Goal: Navigation & Orientation: Find specific page/section

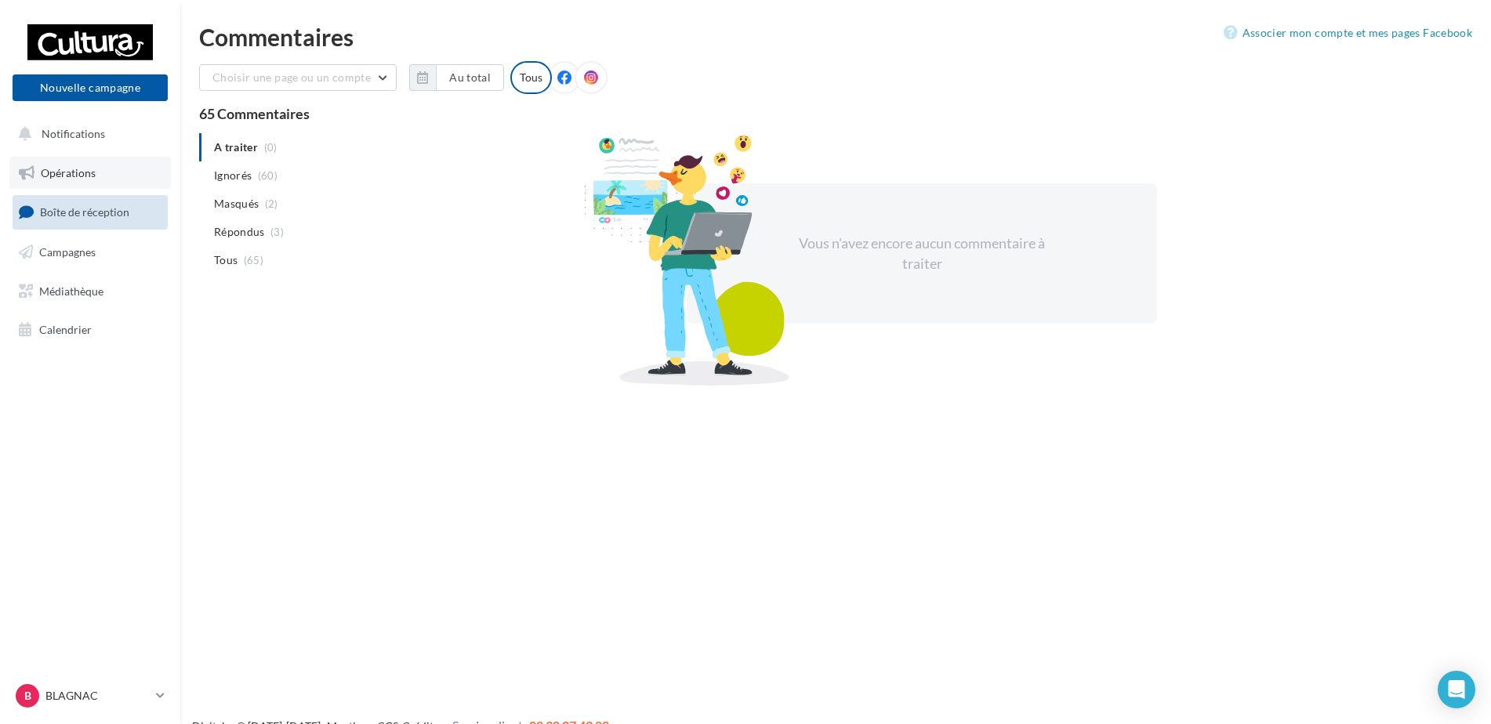
drag, startPoint x: 0, startPoint y: 0, endPoint x: 62, endPoint y: 175, distance: 185.5
click at [62, 175] on span "Opérations" at bounding box center [68, 172] width 55 height 13
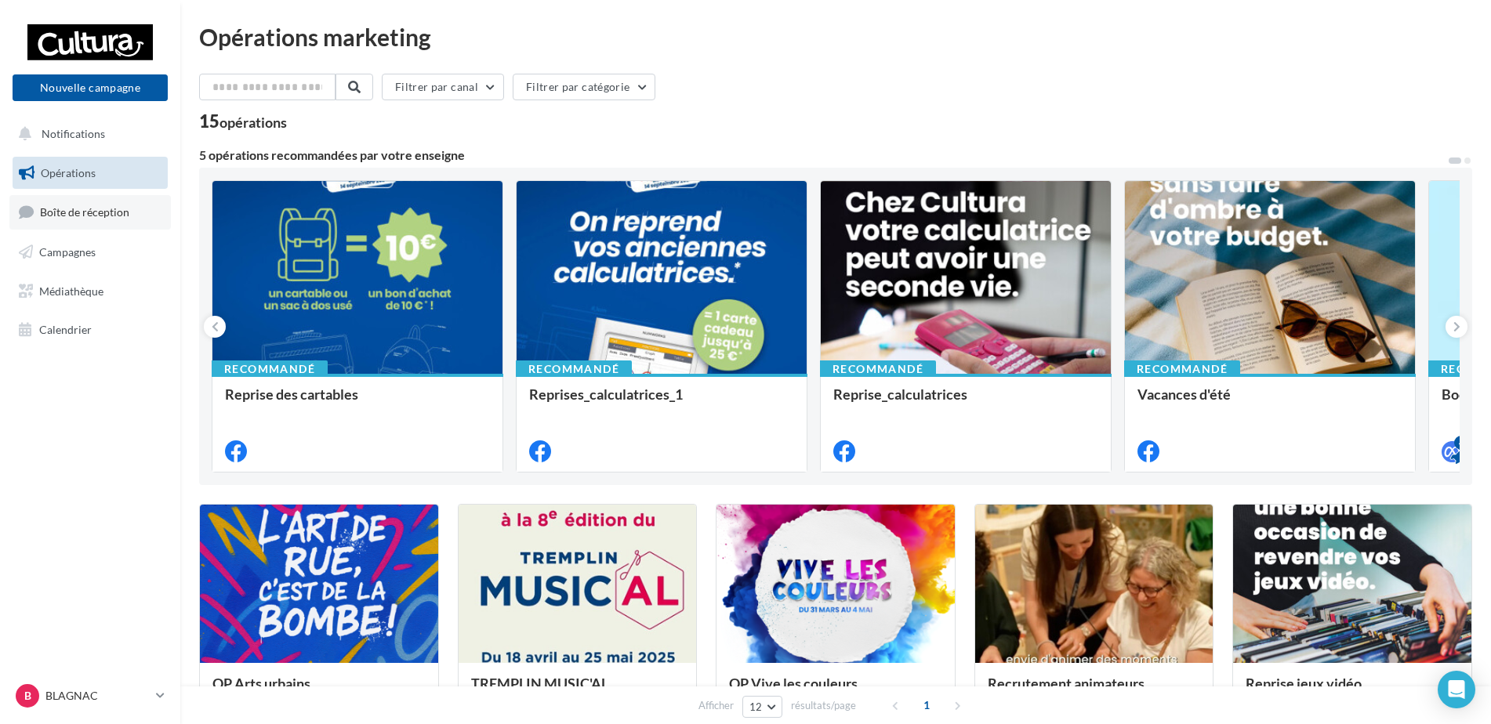
click at [118, 219] on span "Boîte de réception" at bounding box center [84, 211] width 89 height 13
